Goal: Task Accomplishment & Management: Use online tool/utility

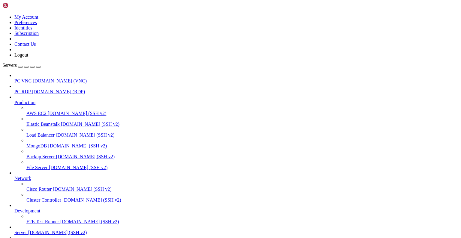
scroll to position [4747, 0]
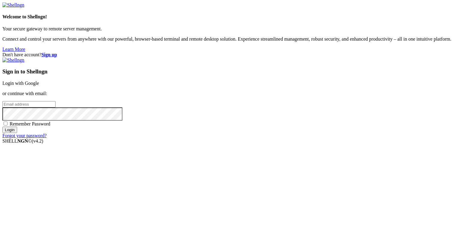
click at [56, 107] on input "email" at bounding box center [28, 104] width 53 height 6
type input "i"
type input "[EMAIL_ADDRESS][DOMAIN_NAME]"
click at [50, 126] on span "Remember Password" at bounding box center [30, 123] width 41 height 5
click at [8, 125] on input "Remember Password" at bounding box center [6, 123] width 4 height 4
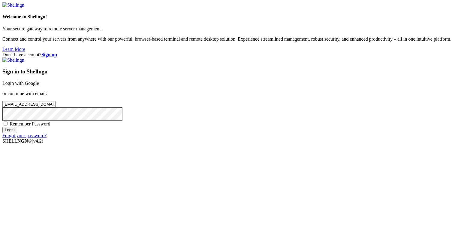
checkbox input "true"
click at [17, 133] on input "Login" at bounding box center [9, 129] width 15 height 6
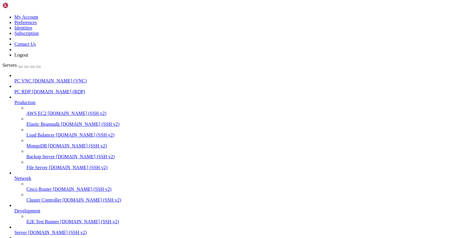
scroll to position [68, 0]
click at [27, 230] on span "Server" at bounding box center [20, 232] width 13 height 5
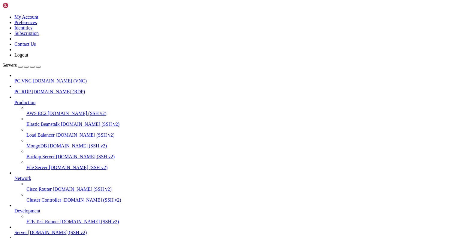
drag, startPoint x: 25, startPoint y: 513, endPoint x: 138, endPoint y: 511, distance: 112.4
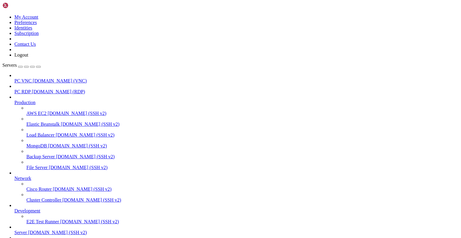
click at [41, 66] on button "button" at bounding box center [38, 67] width 5 height 2
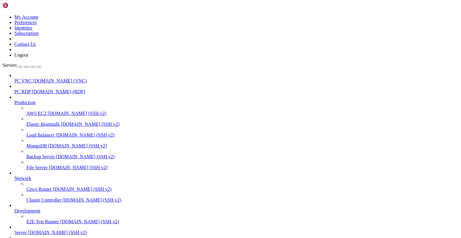
scroll to position [4132, 0]
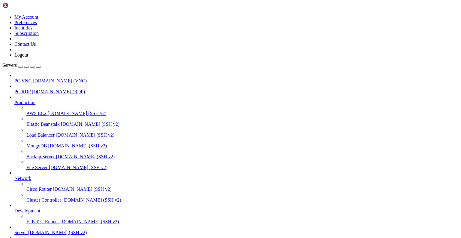
scroll to position [32, 0]
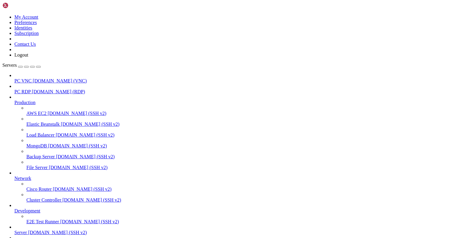
scroll to position [4186, 0]
